Goal: Task Accomplishment & Management: Complete application form

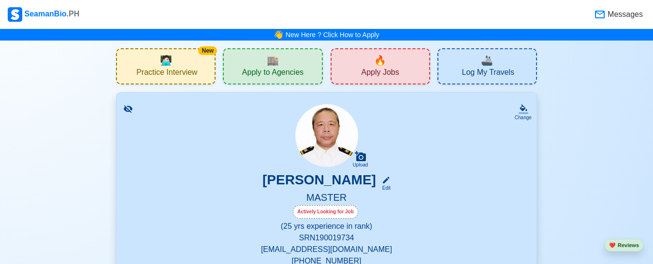
click at [376, 70] on span "Apply Jobs" at bounding box center [380, 74] width 38 height 12
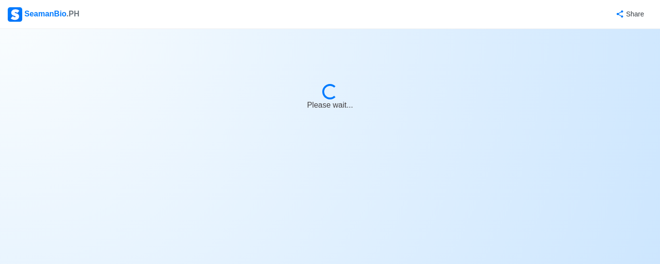
select select "Master"
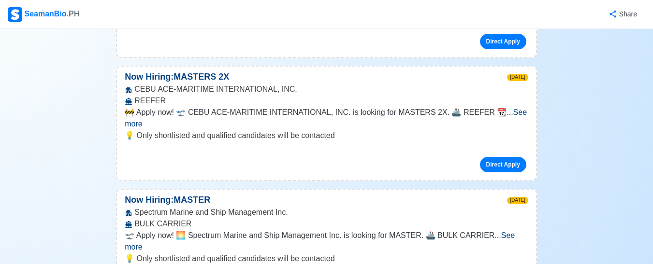
scroll to position [1096, 0]
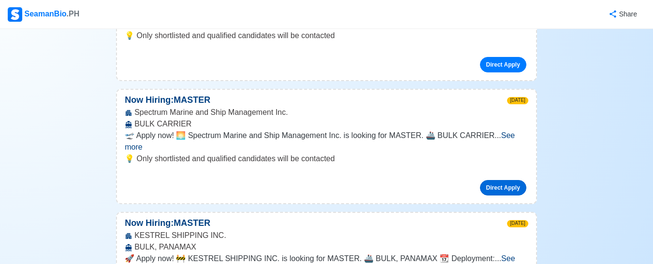
scroll to position [1199, 0]
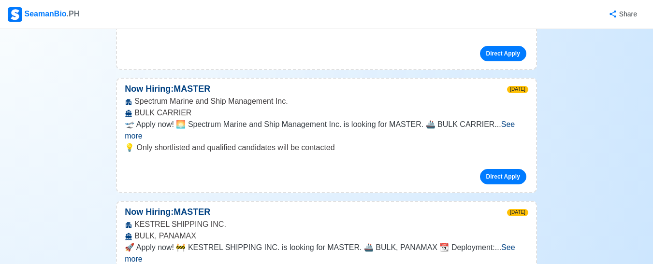
click at [505, 244] on span "See more" at bounding box center [320, 254] width 390 height 20
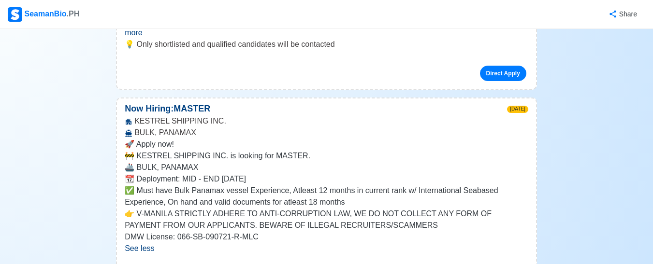
scroll to position [1315, 0]
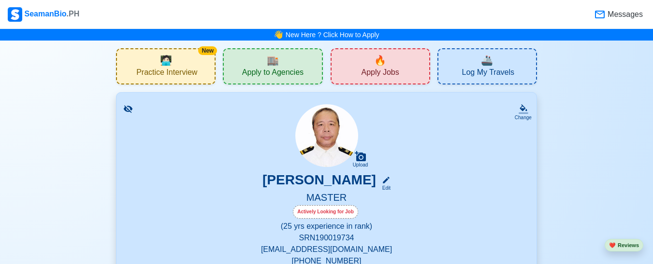
click at [391, 58] on div "🔥 Apply Jobs" at bounding box center [381, 66] width 100 height 36
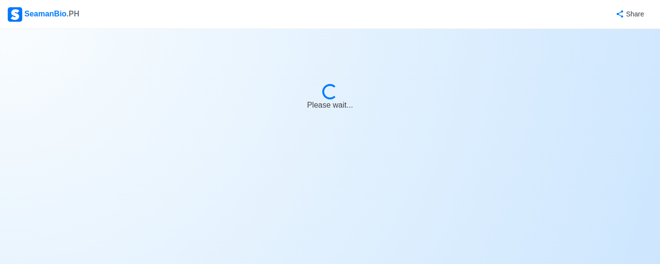
select select "Master"
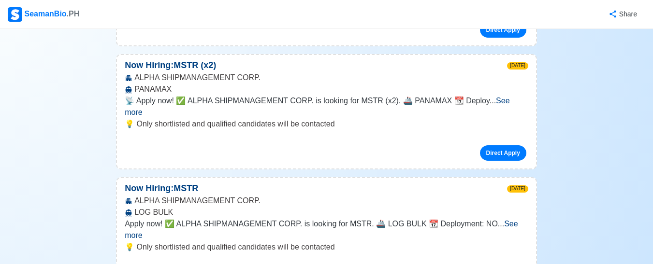
scroll to position [626, 0]
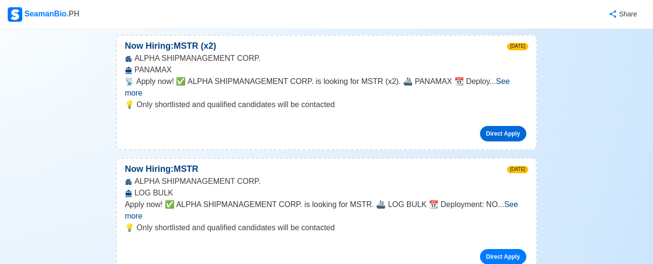
click at [510, 126] on link "Direct Apply" at bounding box center [503, 133] width 46 height 15
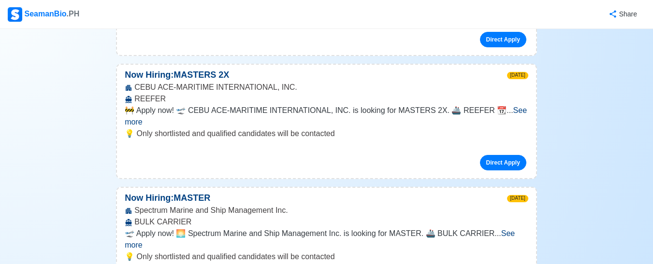
scroll to position [1096, 0]
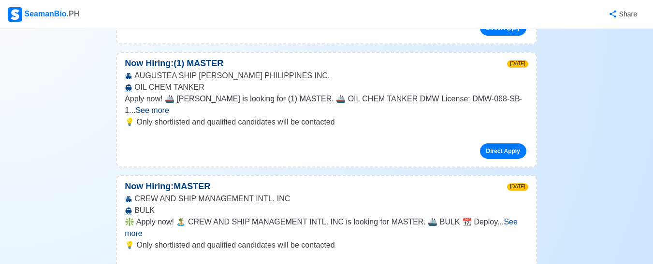
scroll to position [2153, 0]
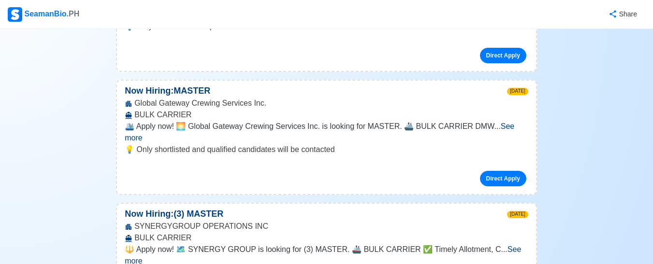
scroll to position [2301, 0]
